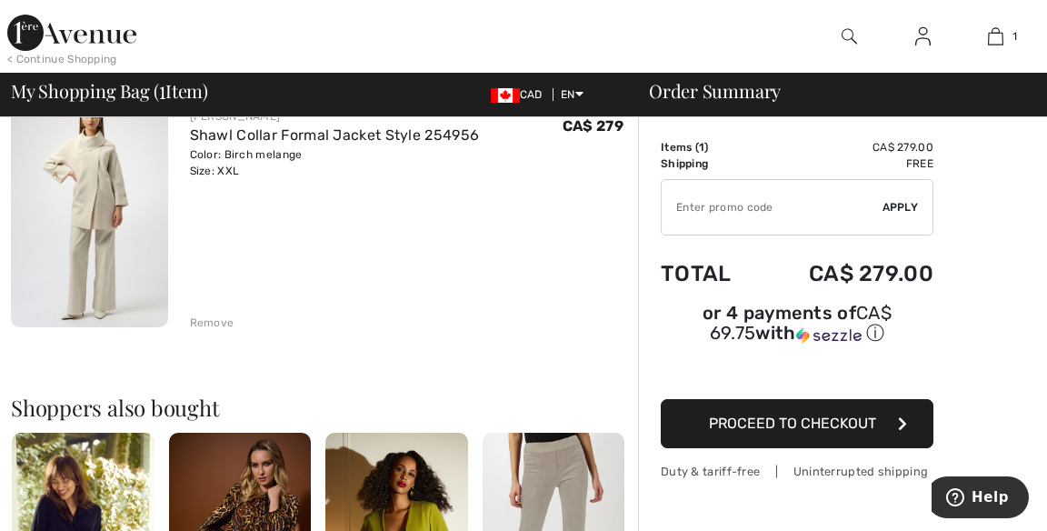
scroll to position [176, 0]
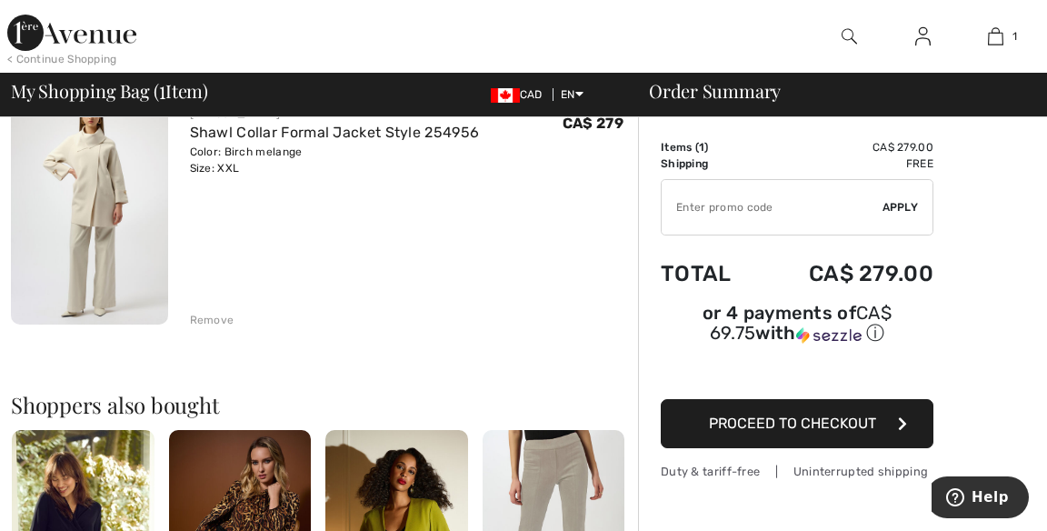
click at [223, 323] on div "Remove" at bounding box center [212, 320] width 45 height 16
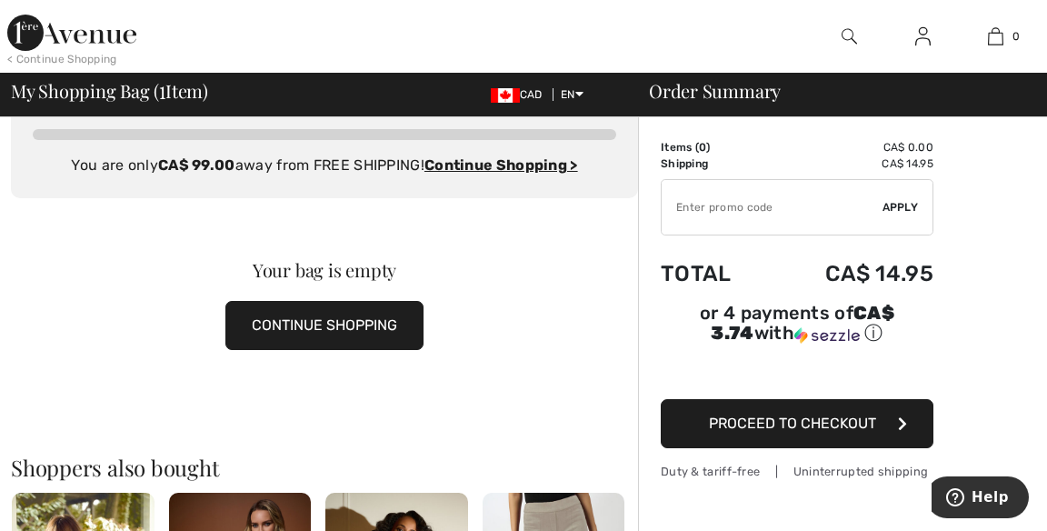
scroll to position [0, 0]
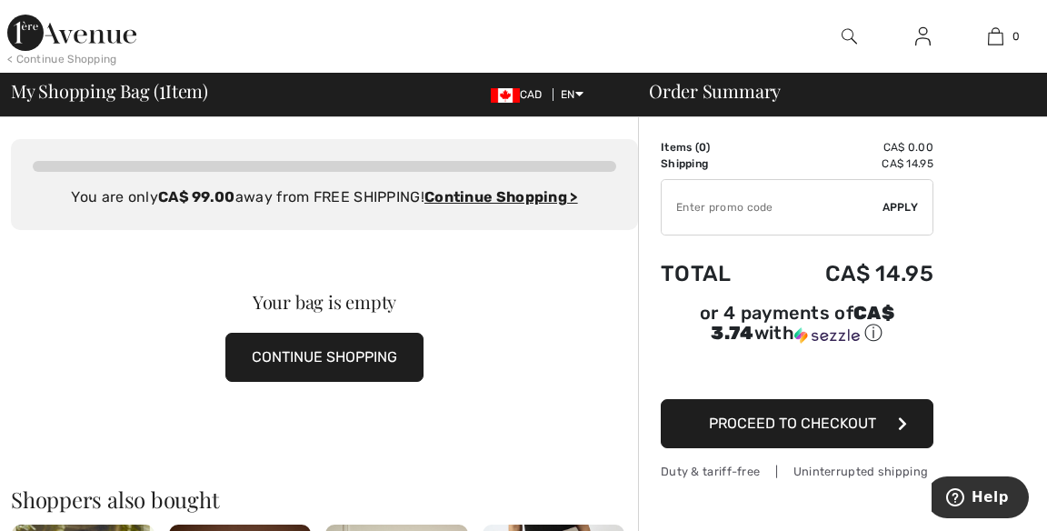
click at [87, 32] on img at bounding box center [71, 33] width 129 height 36
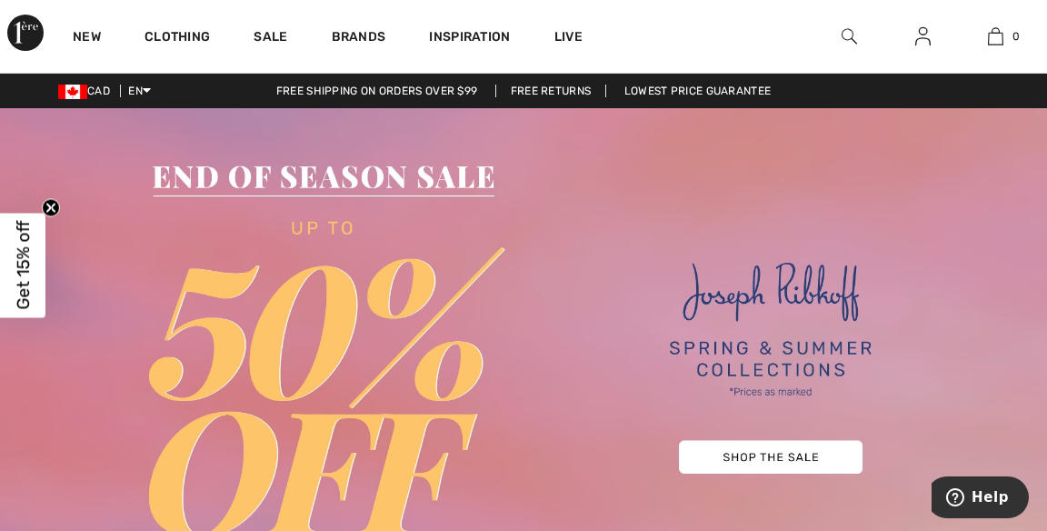
click at [365, 33] on link "Brands" at bounding box center [359, 38] width 55 height 19
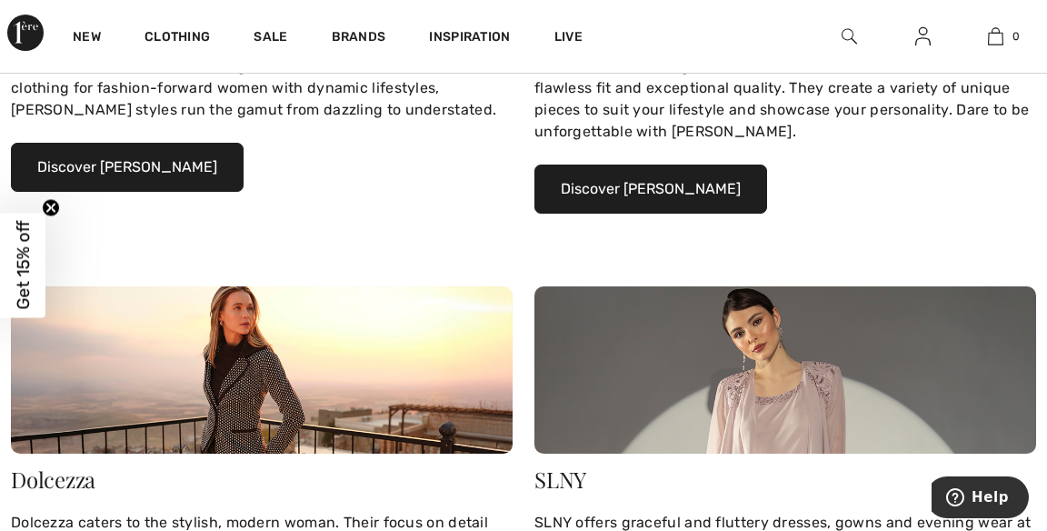
scroll to position [522, 0]
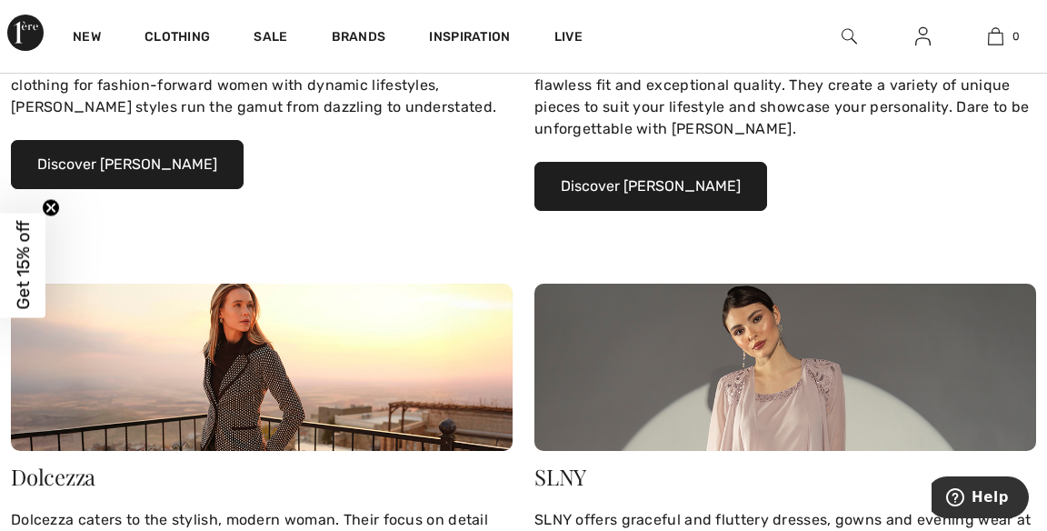
click at [189, 154] on button "Discover Joseph Ribkoff" at bounding box center [127, 164] width 233 height 49
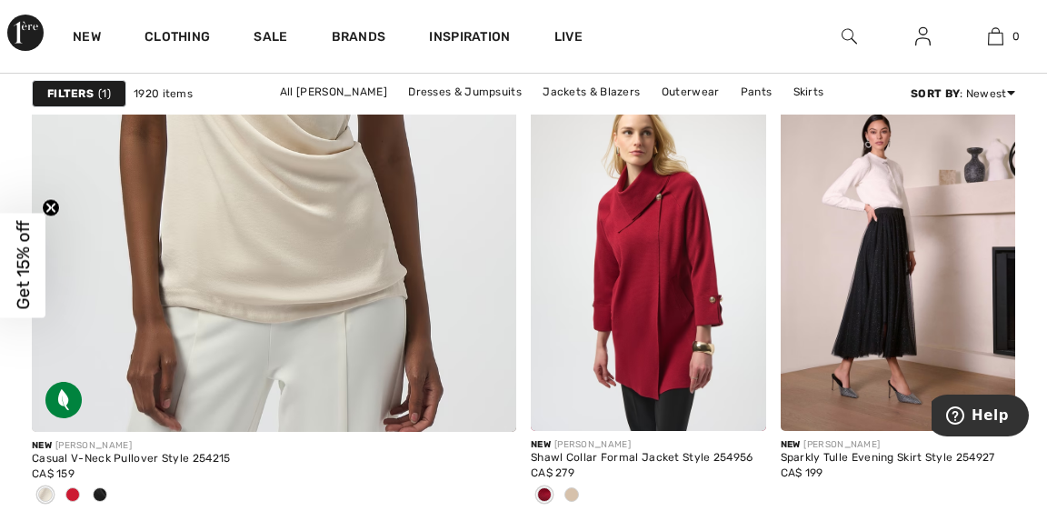
scroll to position [4504, 0]
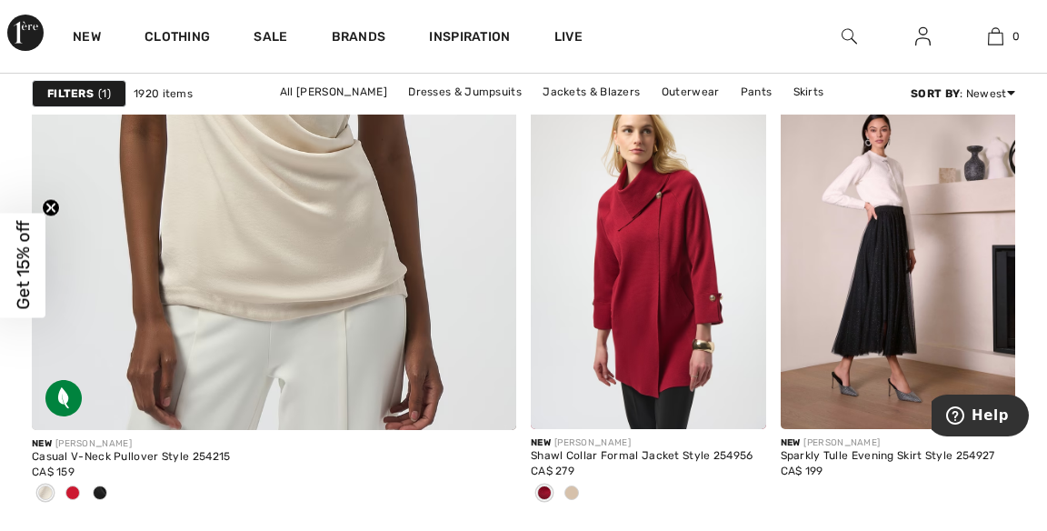
click at [894, 303] on img at bounding box center [898, 252] width 235 height 353
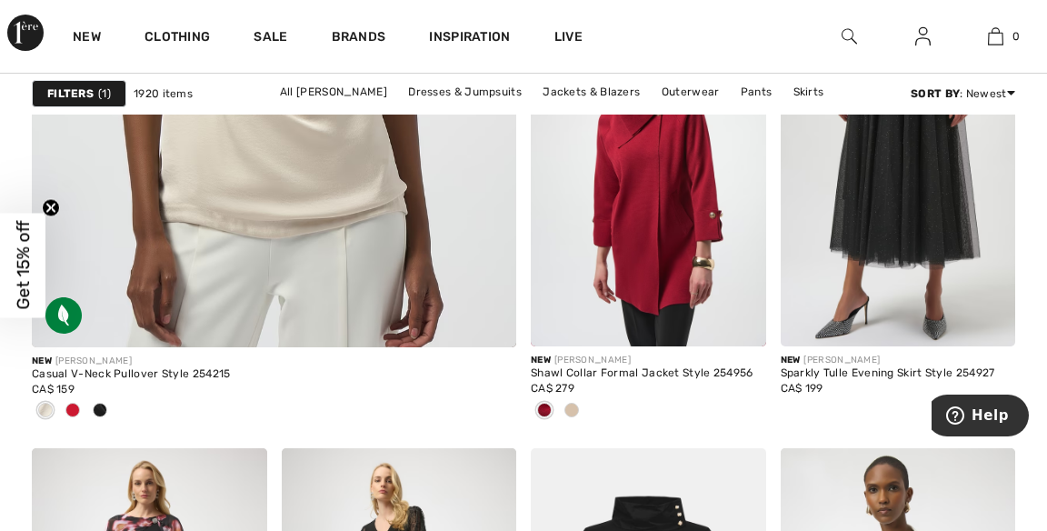
scroll to position [4591, 0]
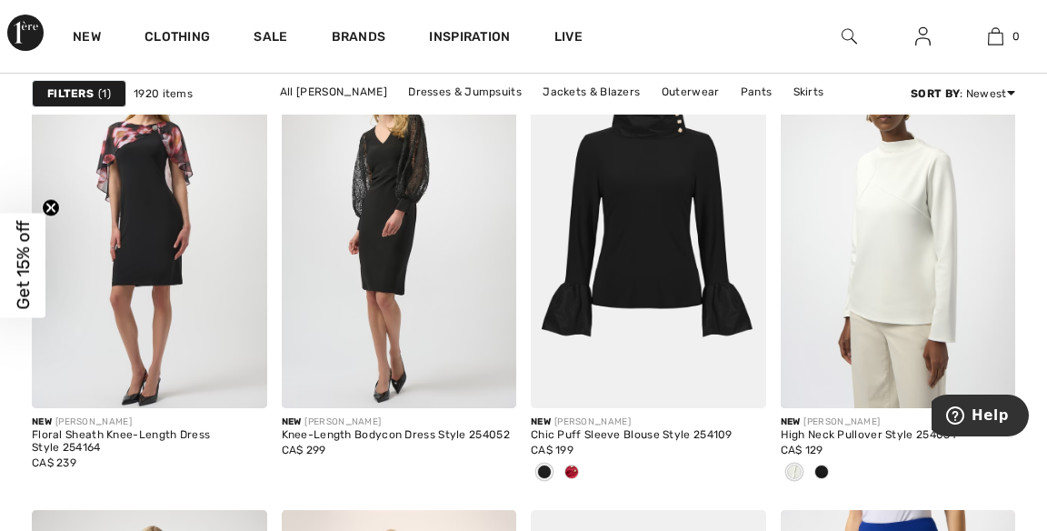
scroll to position [4982, 0]
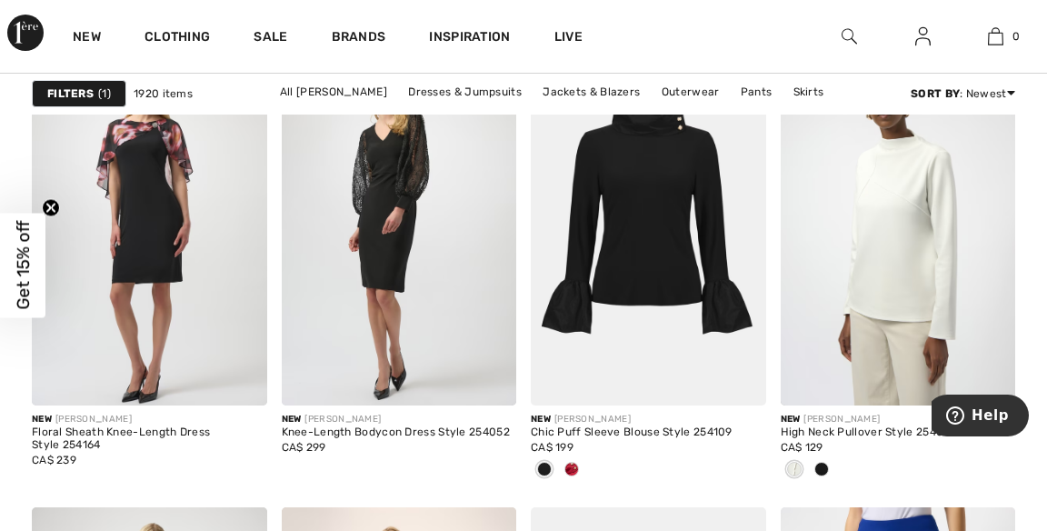
click at [911, 197] on img at bounding box center [898, 229] width 235 height 353
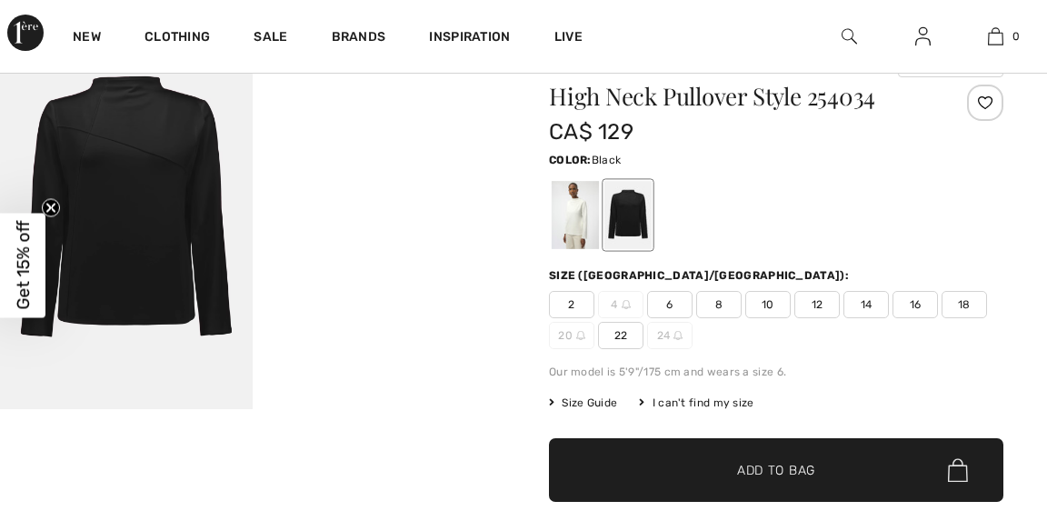
scroll to position [79, 0]
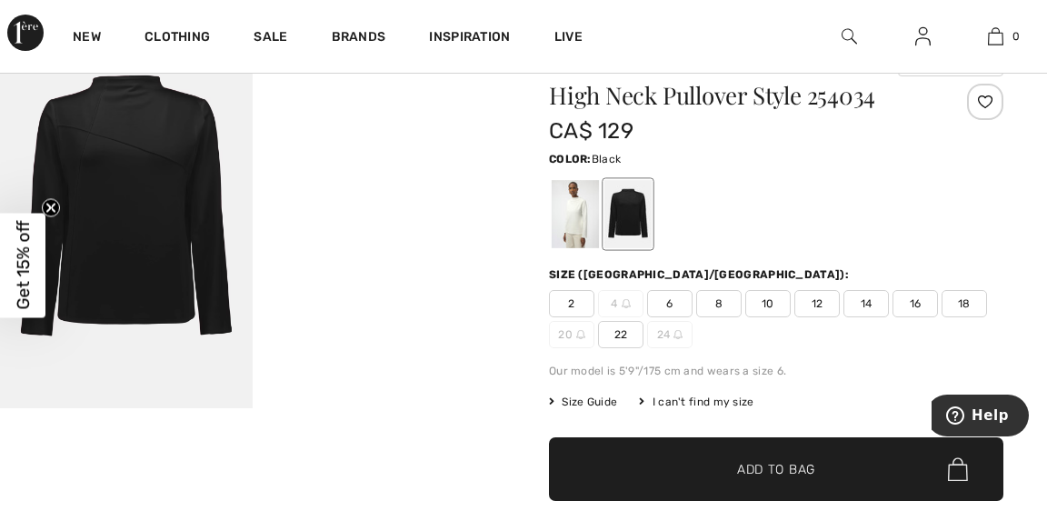
click at [572, 204] on div at bounding box center [575, 214] width 47 height 68
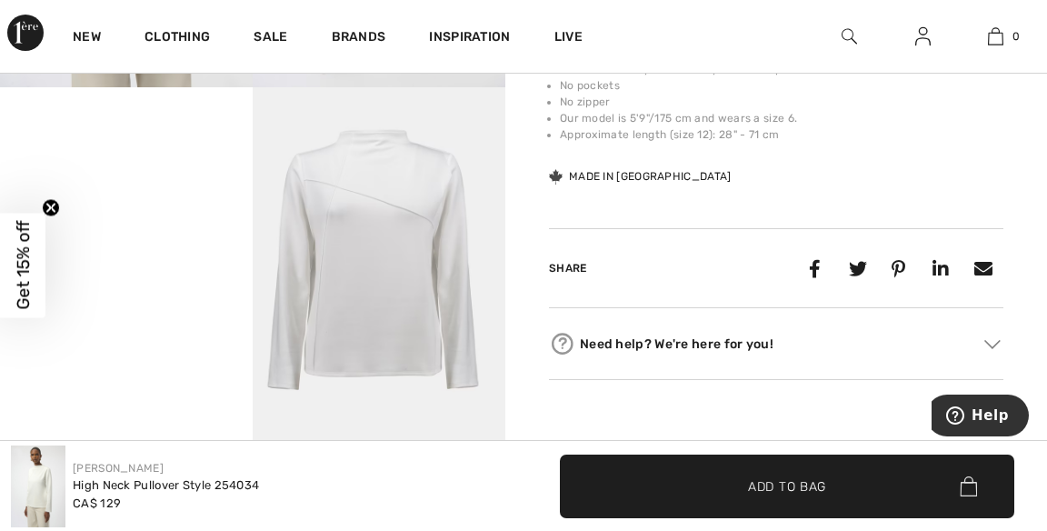
scroll to position [790, 0]
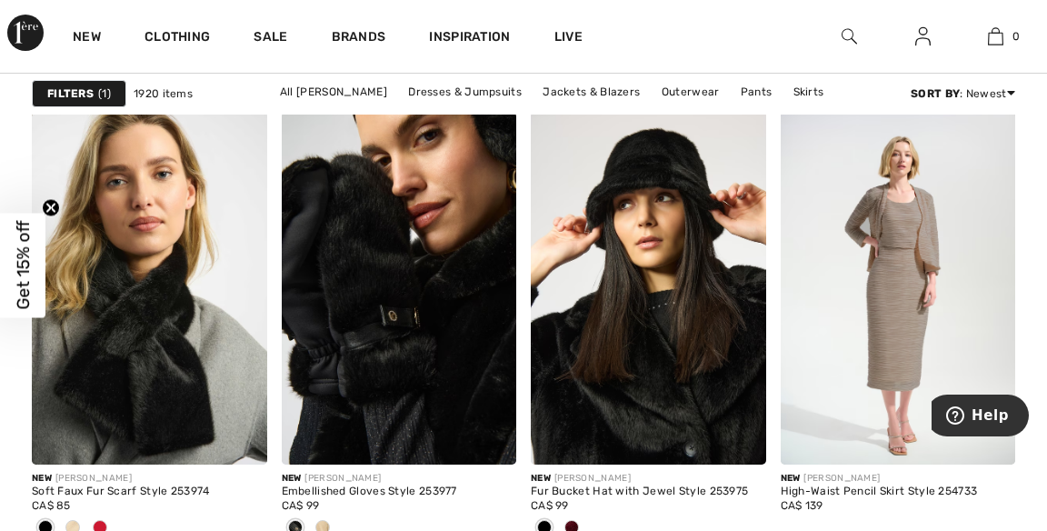
scroll to position [6913, 0]
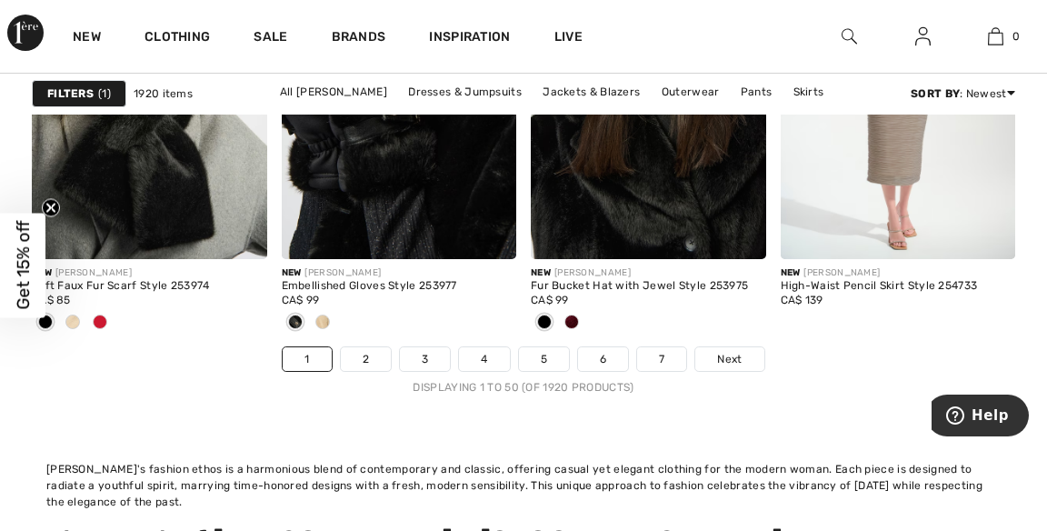
click at [747, 353] on link "Next" at bounding box center [729, 359] width 68 height 24
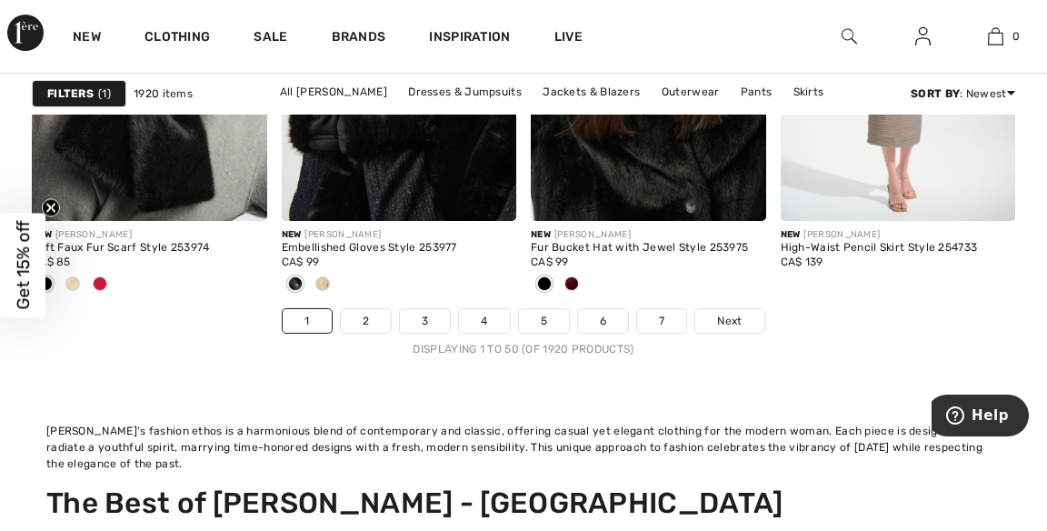
scroll to position [7206, 0]
